Goal: Information Seeking & Learning: Learn about a topic

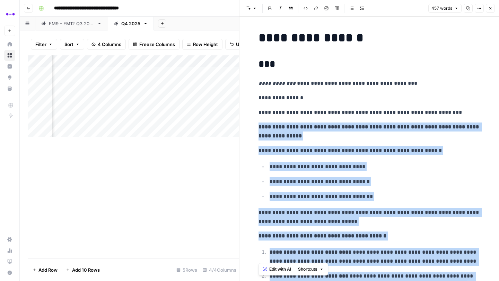
scroll to position [186, 0]
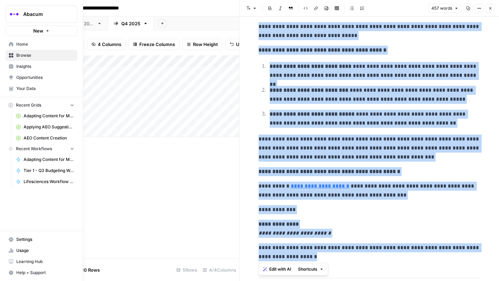
click at [28, 68] on span "Insights" at bounding box center [45, 66] width 58 height 6
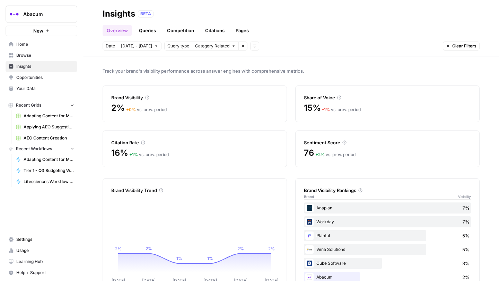
click at [253, 45] on icon "button" at bounding box center [254, 46] width 3 height 2
click at [259, 70] on span "Platform" at bounding box center [258, 71] width 18 height 7
click at [297, 46] on span "Select platform" at bounding box center [291, 46] width 30 height 6
click at [298, 75] on button "ChatGPT" at bounding box center [294, 71] width 51 height 10
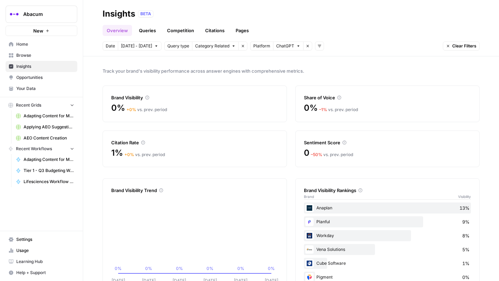
click at [154, 47] on icon "button" at bounding box center [156, 46] width 4 height 4
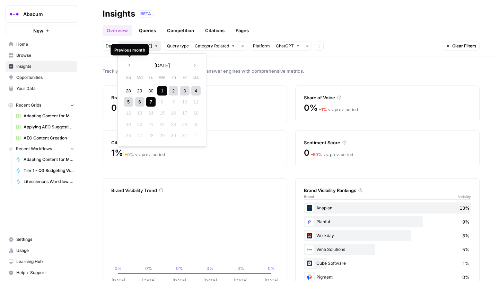
click at [127, 64] on button "Previous month" at bounding box center [129, 65] width 12 height 12
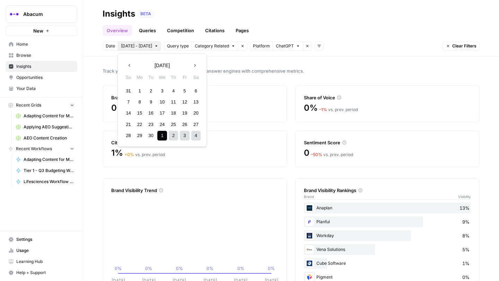
click at [139, 89] on div "1" at bounding box center [139, 90] width 9 height 9
click at [192, 61] on button "Next month" at bounding box center [195, 65] width 12 height 12
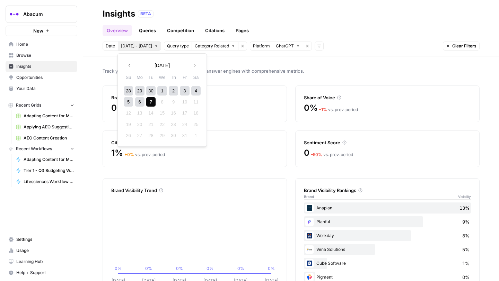
click at [150, 100] on div "7" at bounding box center [150, 101] width 9 height 9
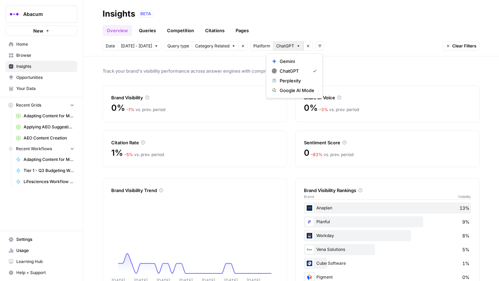
click at [283, 44] on span "ChatGPT" at bounding box center [285, 46] width 18 height 6
click at [293, 60] on span "Gemini" at bounding box center [297, 61] width 35 height 7
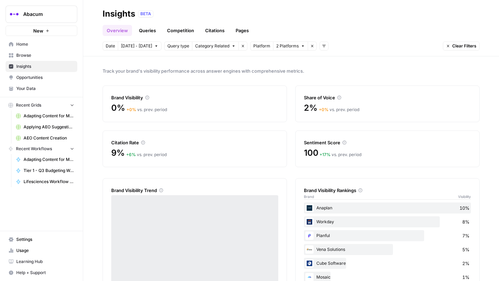
click at [290, 48] on span "2 Platforms" at bounding box center [287, 46] width 23 height 6
click at [302, 68] on span "ChatGPT" at bounding box center [294, 71] width 28 height 7
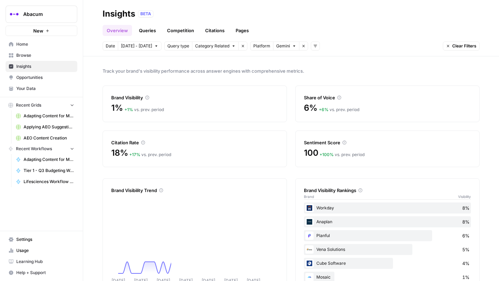
scroll to position [23, 0]
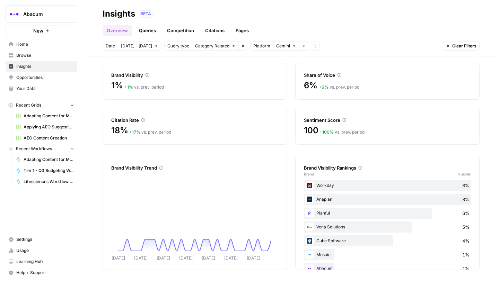
click at [282, 46] on span "Gemini" at bounding box center [283, 46] width 14 height 6
click at [286, 79] on span "Perplexity" at bounding box center [297, 80] width 35 height 7
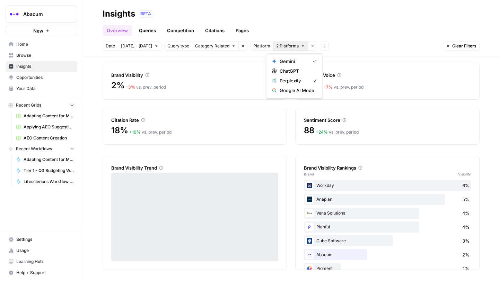
click at [287, 44] on span "2 Platforms" at bounding box center [287, 46] width 23 height 6
click at [291, 64] on span "Gemini" at bounding box center [294, 61] width 28 height 7
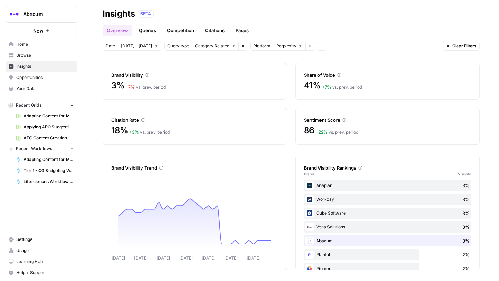
click at [285, 45] on span "Perplexity" at bounding box center [286, 46] width 20 height 6
click at [287, 90] on span "Google AI Mode" at bounding box center [297, 90] width 35 height 7
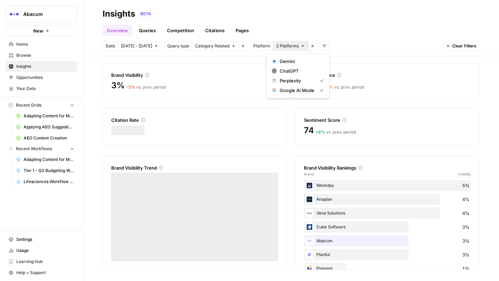
click at [284, 47] on span "2 Platforms" at bounding box center [287, 46] width 23 height 6
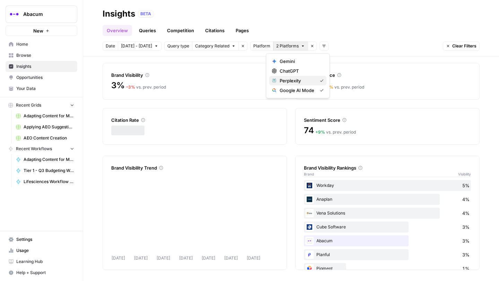
click at [287, 78] on span "Perplexity" at bounding box center [297, 80] width 35 height 7
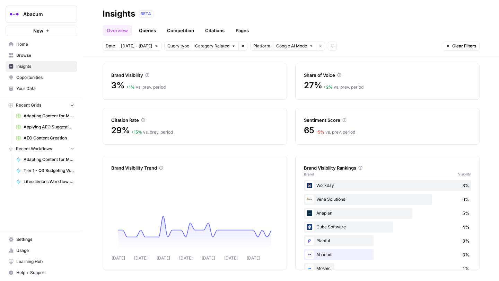
click at [300, 46] on span "Google AI Mode" at bounding box center [291, 46] width 31 height 6
click at [299, 62] on span "Gemini" at bounding box center [301, 61] width 42 height 7
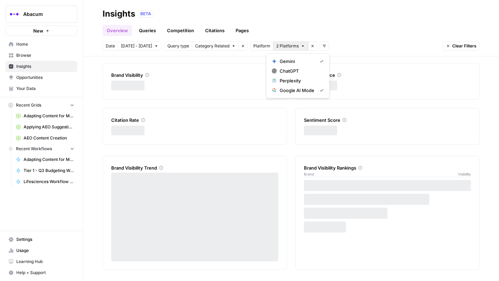
click at [295, 44] on button "2 Platforms" at bounding box center [290, 46] width 35 height 9
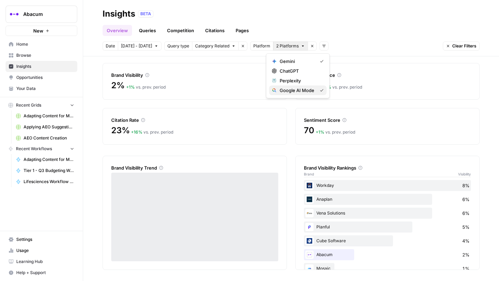
click at [313, 88] on span "Google AI Mode" at bounding box center [297, 90] width 35 height 7
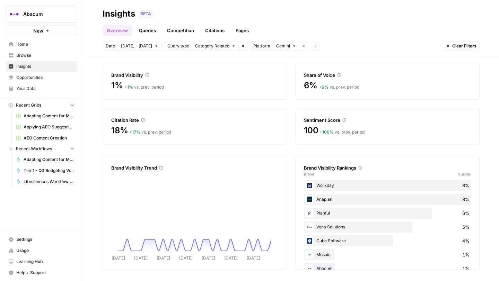
click at [32, 78] on span "Opportunities" at bounding box center [45, 78] width 58 height 6
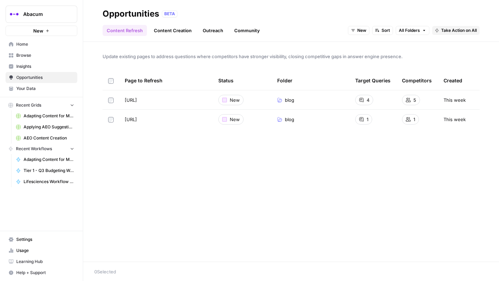
click at [214, 31] on link "Outreach" at bounding box center [213, 30] width 29 height 11
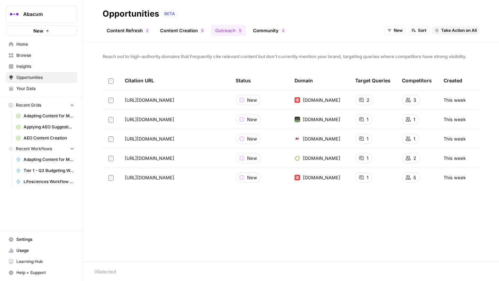
click at [259, 28] on link "Community 3" at bounding box center [269, 30] width 40 height 11
